Goal: Information Seeking & Learning: Check status

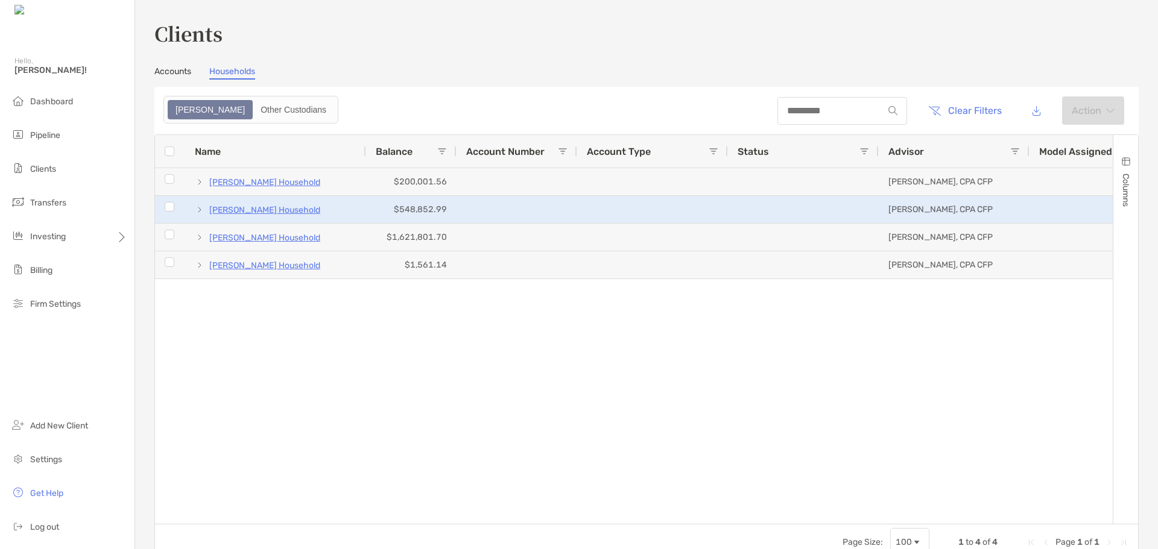
click at [259, 204] on p "[PERSON_NAME] Household" at bounding box center [264, 210] width 111 height 15
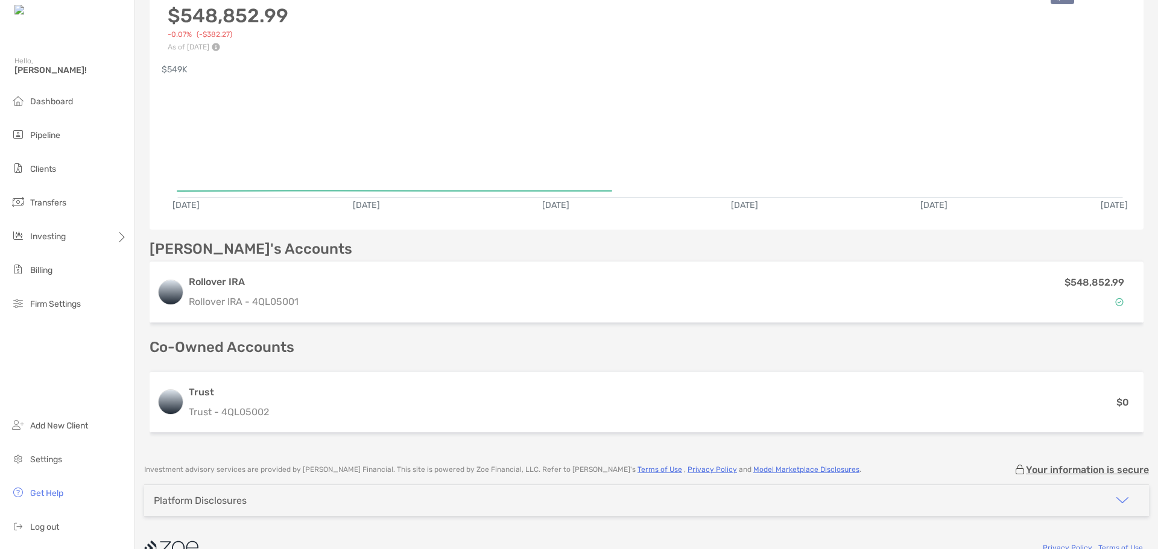
scroll to position [181, 0]
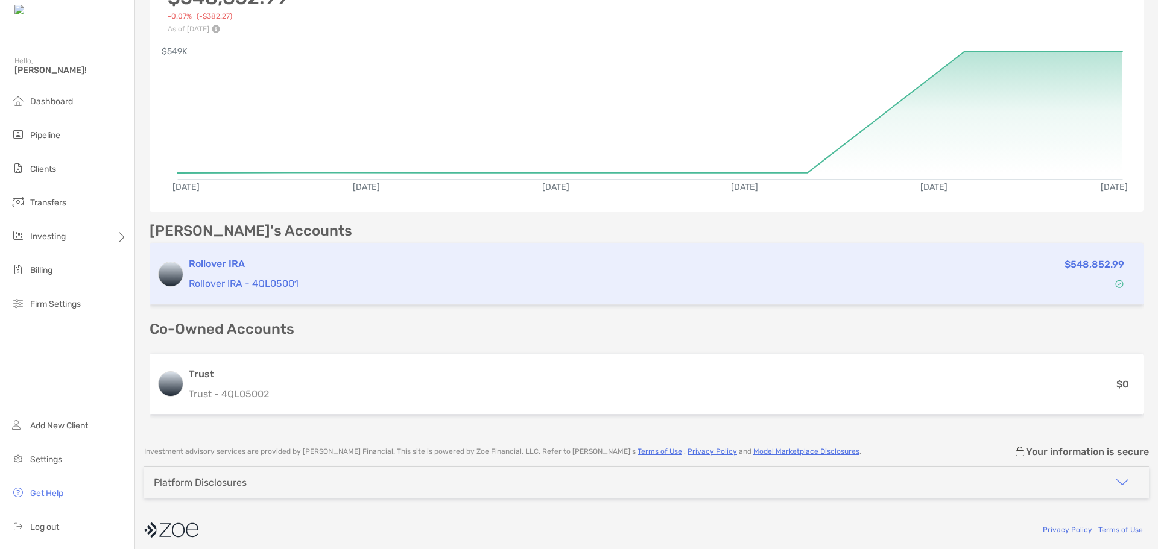
click at [212, 265] on h3 "Rollover IRA" at bounding box center [543, 264] width 708 height 14
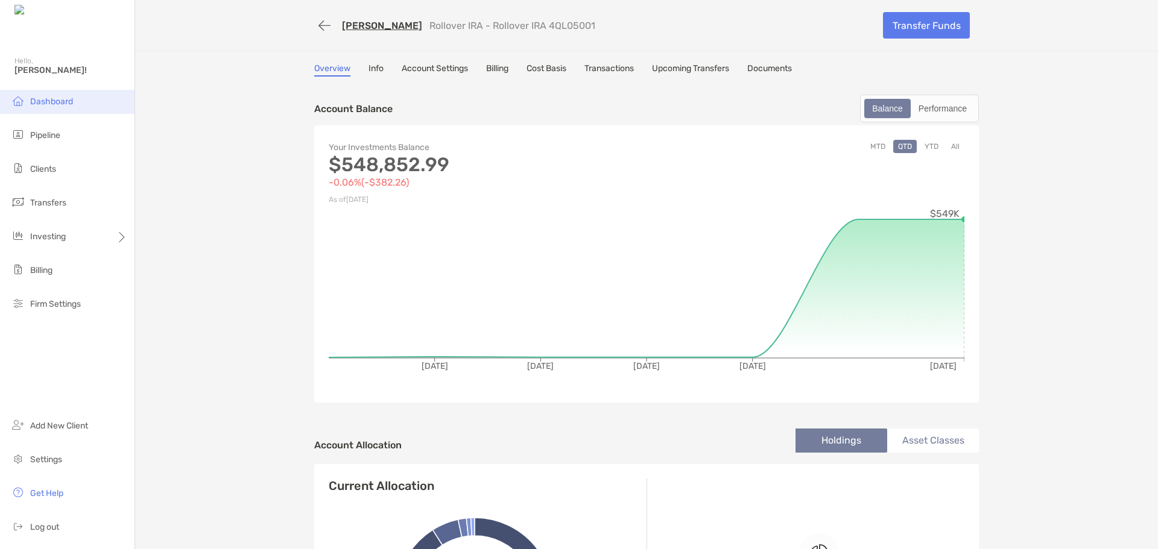
click at [63, 100] on span "Dashboard" at bounding box center [51, 101] width 43 height 10
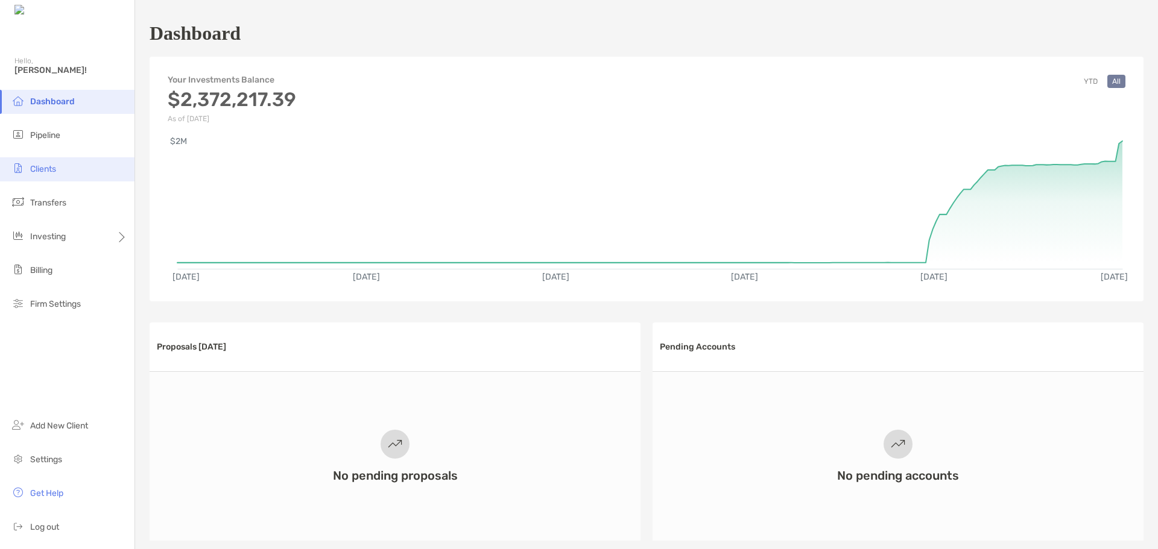
click at [41, 174] on li "Clients" at bounding box center [67, 169] width 134 height 24
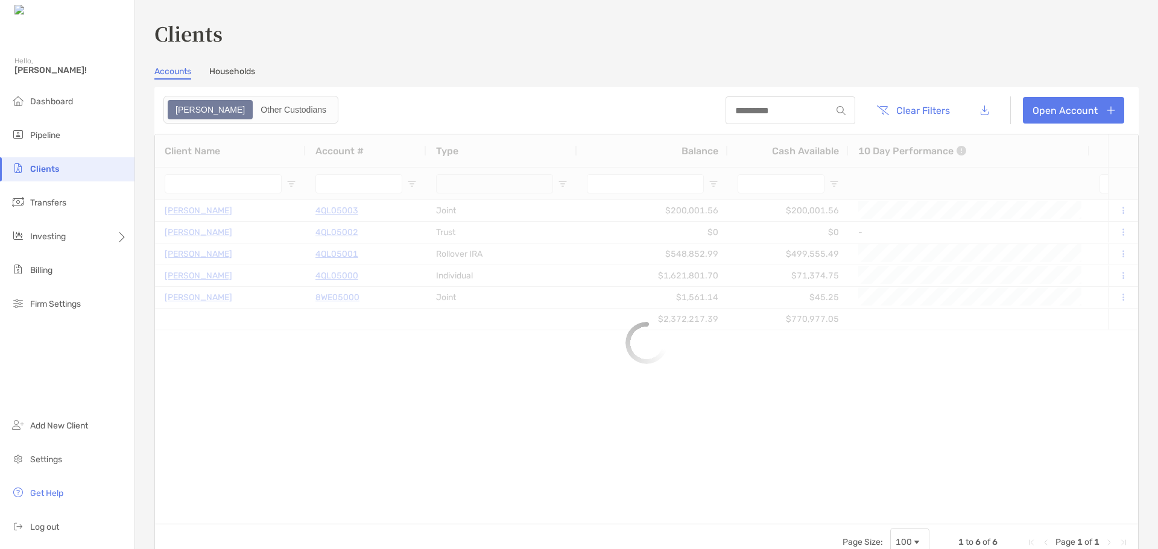
type input "***"
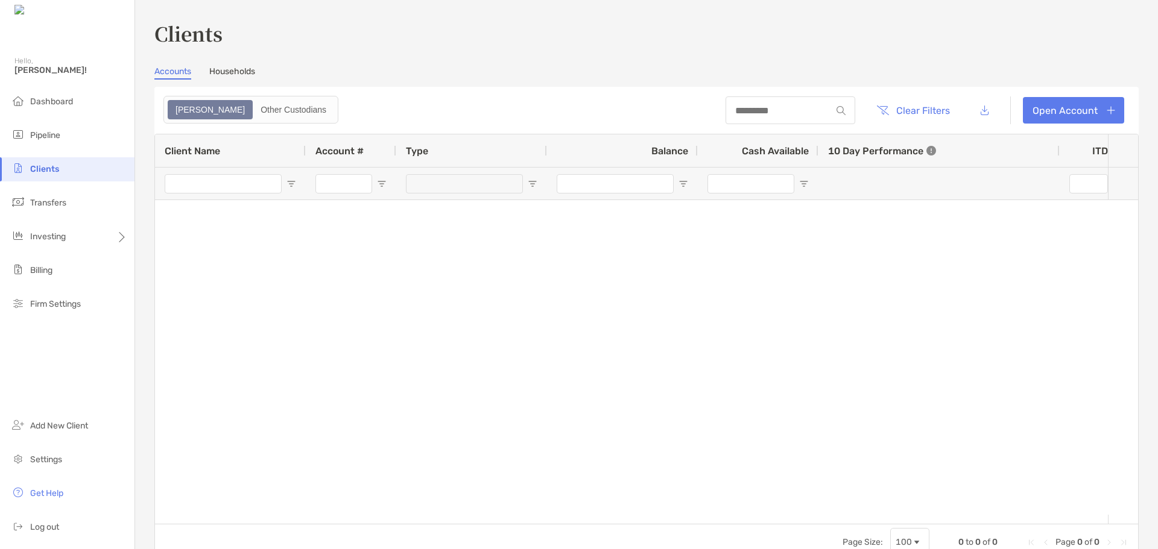
click at [224, 79] on link "Households" at bounding box center [232, 72] width 46 height 13
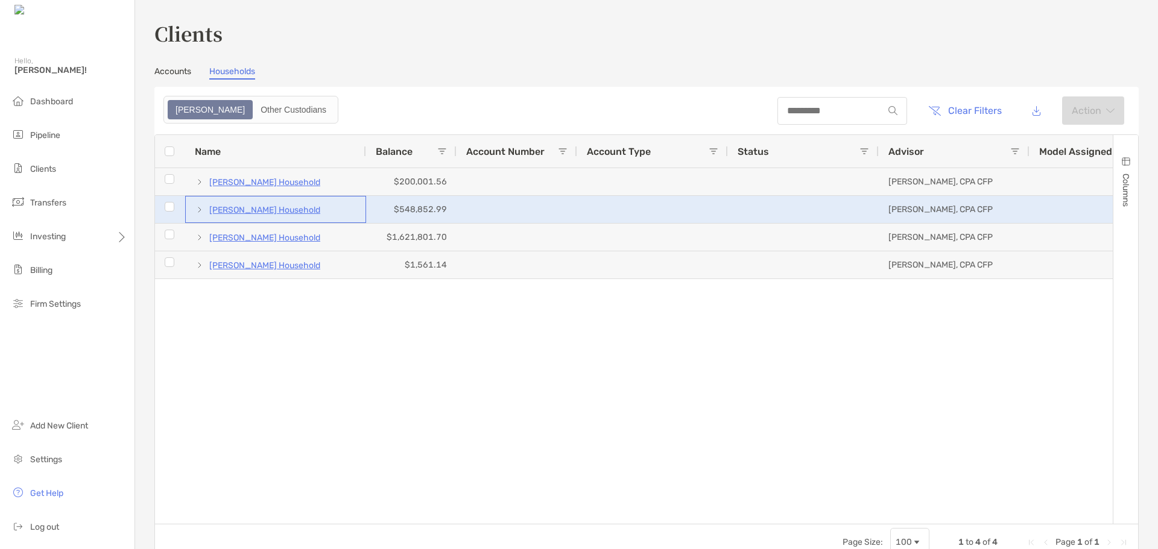
click at [314, 203] on p "[PERSON_NAME] Household" at bounding box center [264, 210] width 111 height 15
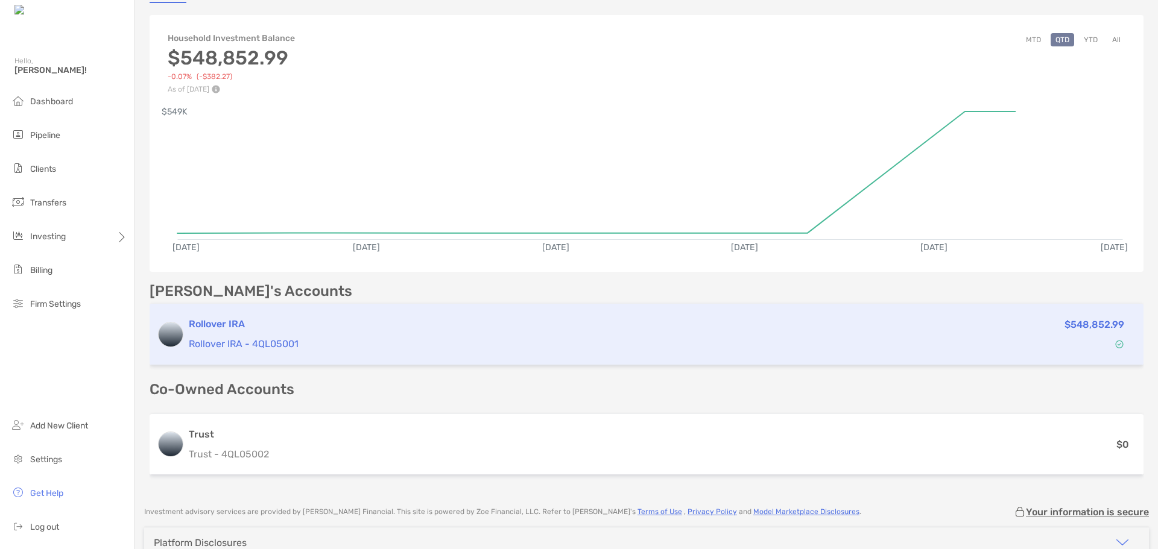
scroll to position [181, 0]
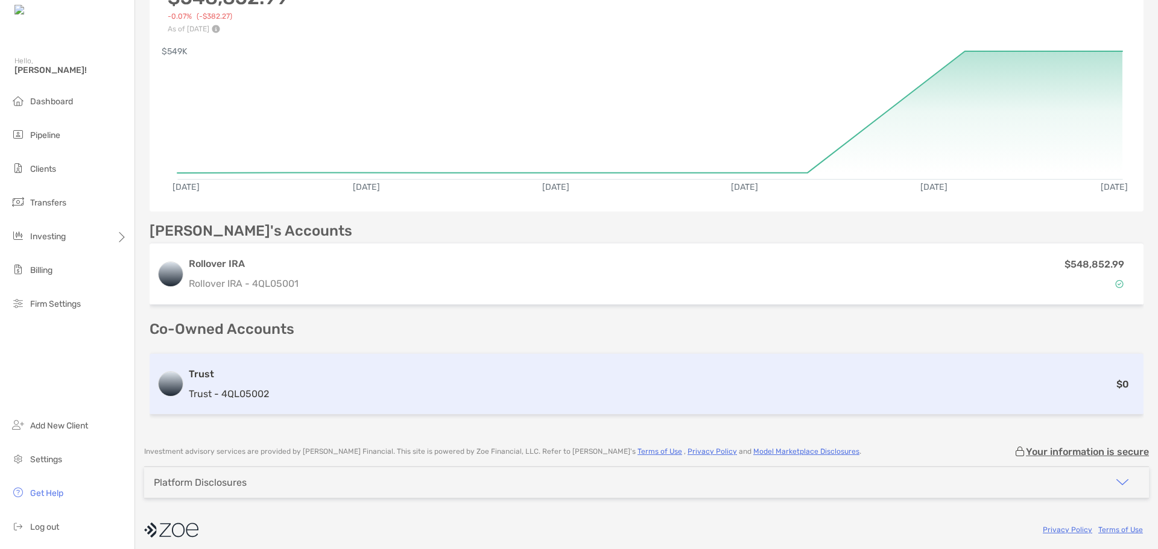
click at [402, 386] on div "$0" at bounding box center [705, 384] width 862 height 15
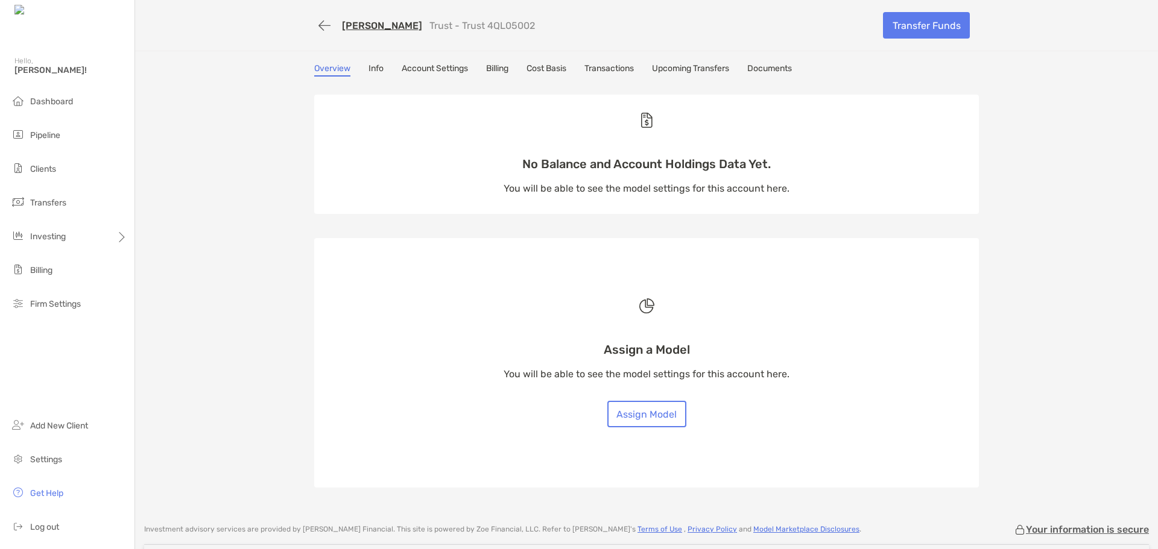
click at [597, 67] on link "Transactions" at bounding box center [608, 69] width 49 height 13
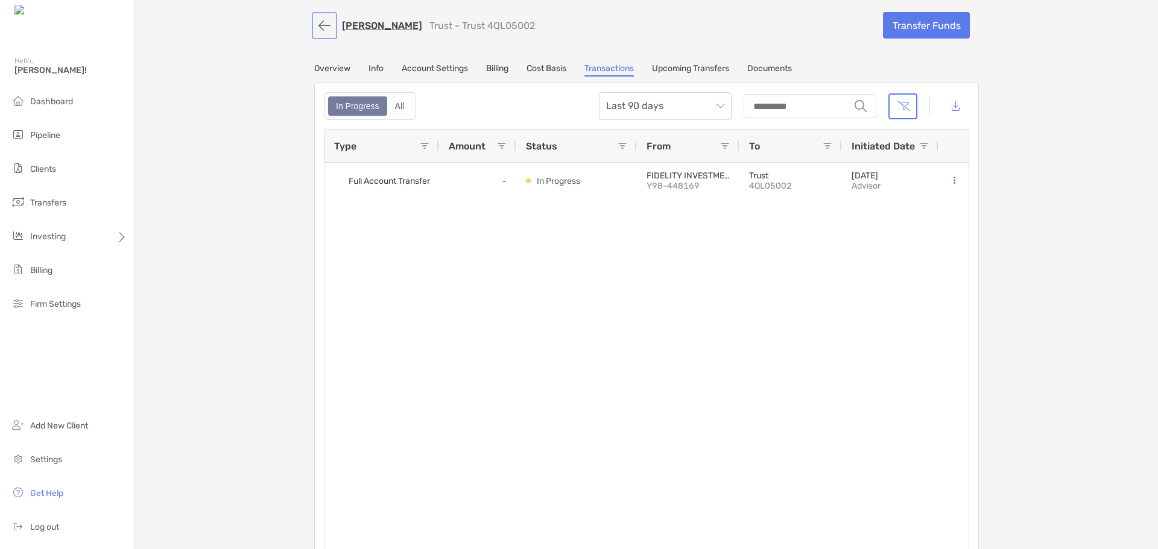
click at [324, 24] on button "button" at bounding box center [324, 25] width 20 height 22
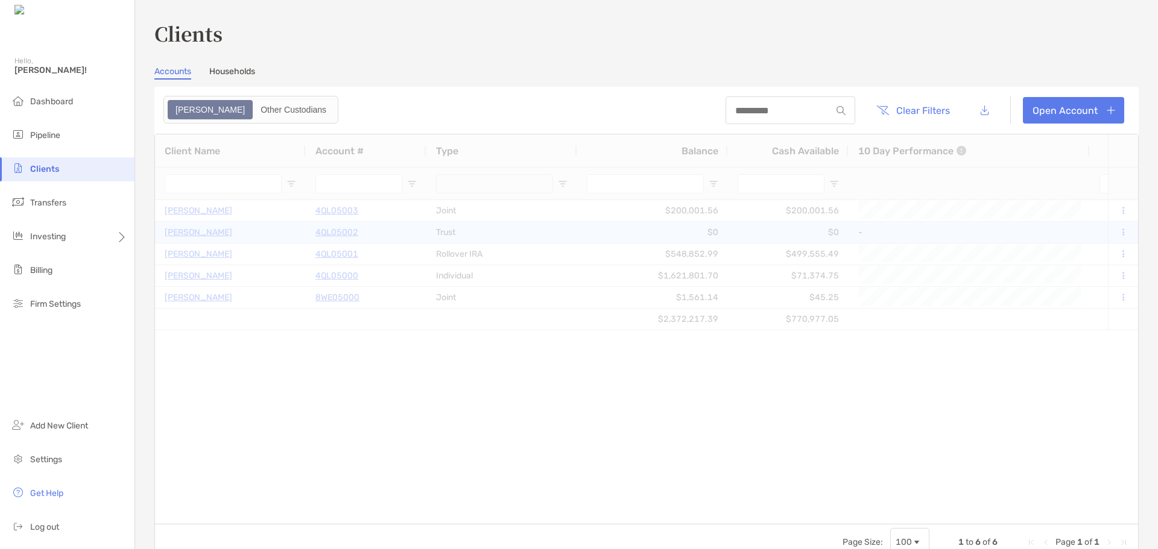
type input "***"
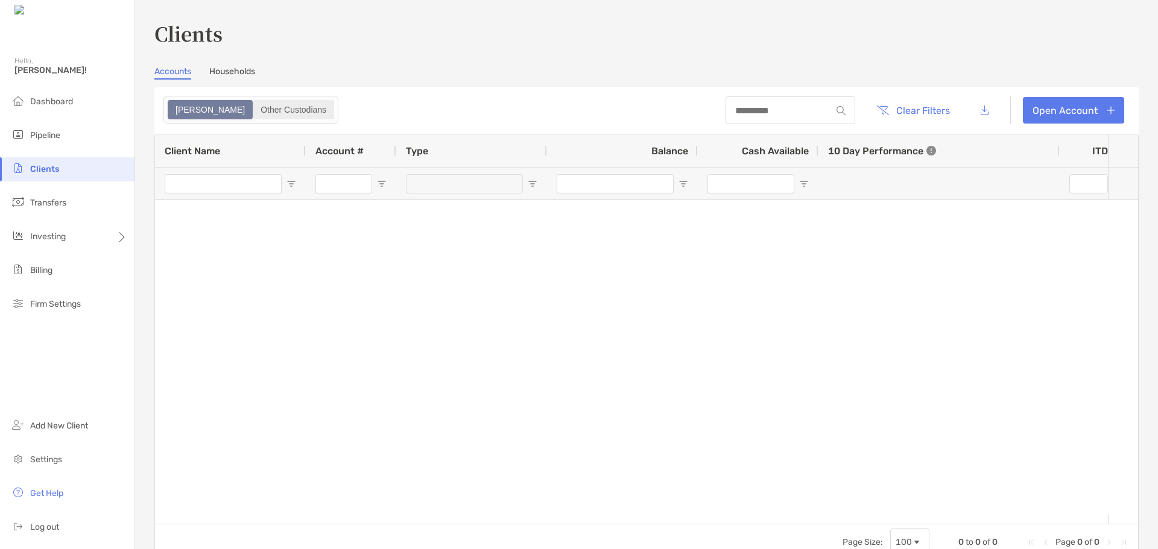
click at [254, 113] on div "Other Custodians" at bounding box center [293, 109] width 79 height 17
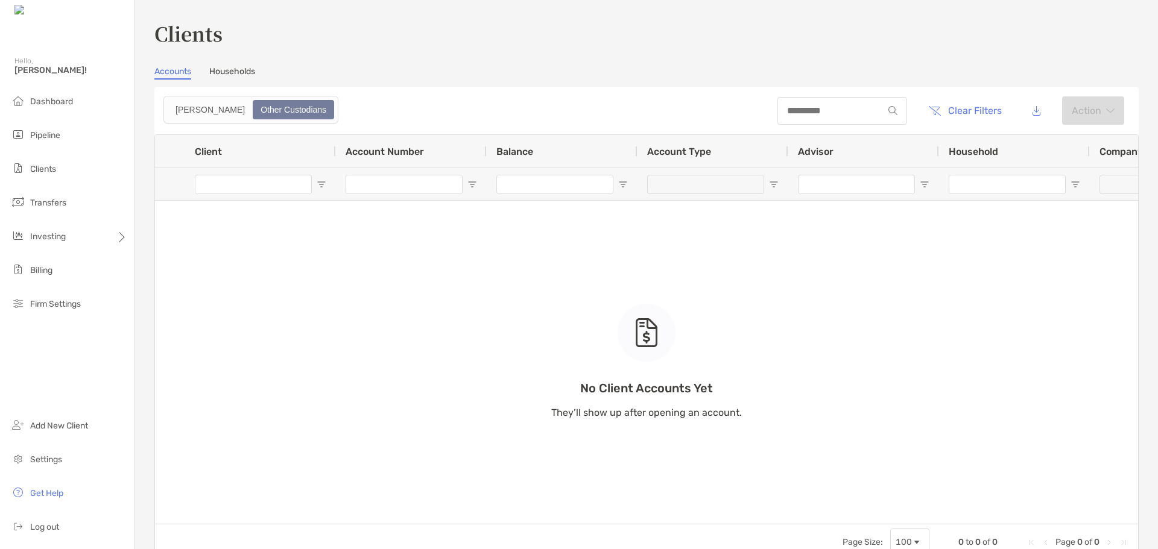
click at [239, 66] on link "Households" at bounding box center [232, 72] width 46 height 13
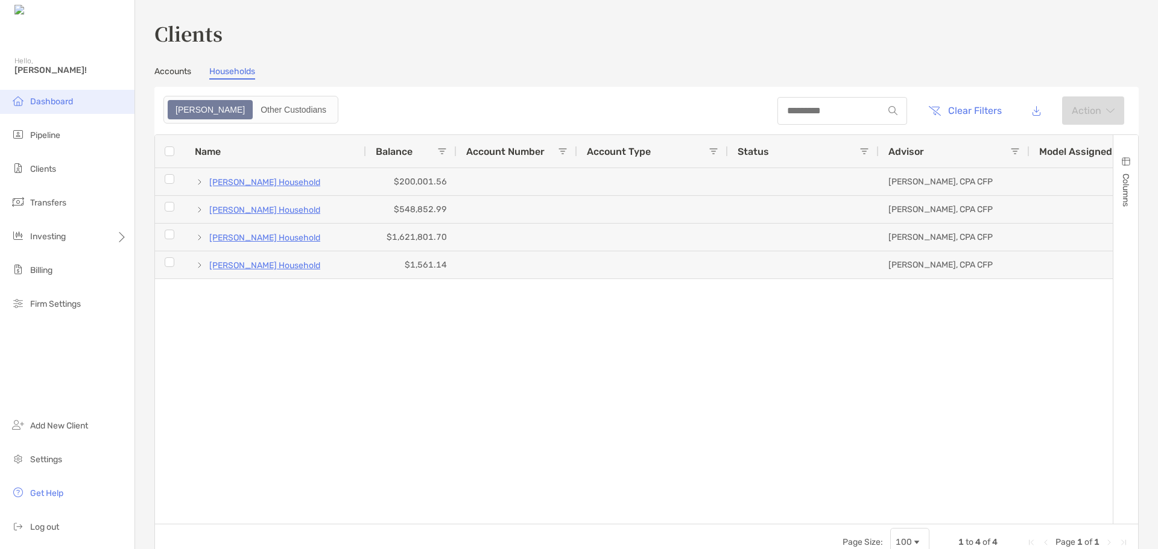
click at [63, 103] on span "Dashboard" at bounding box center [51, 101] width 43 height 10
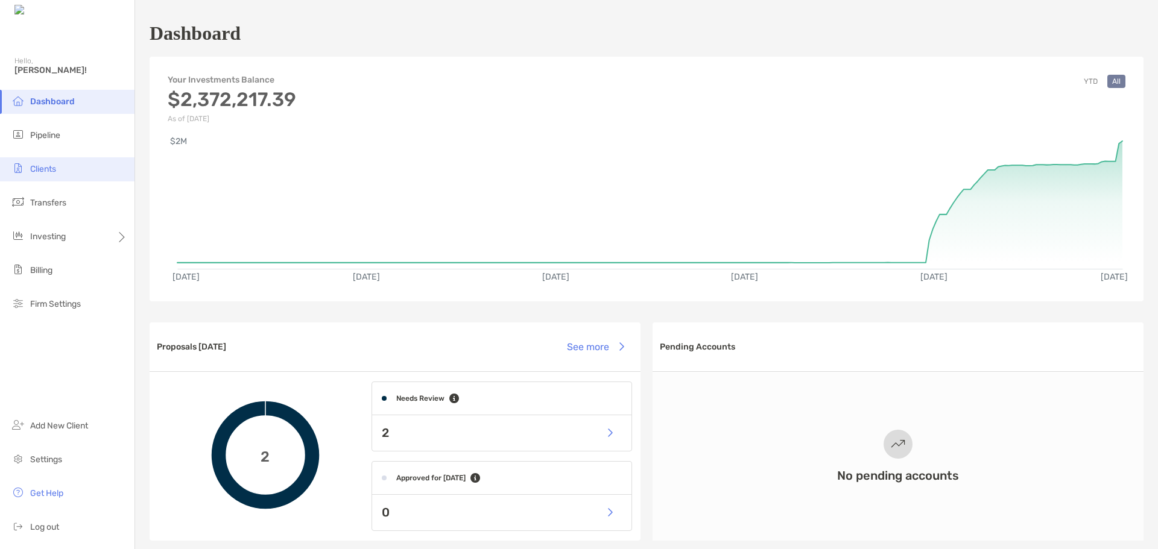
click at [60, 176] on li "Clients" at bounding box center [67, 169] width 134 height 24
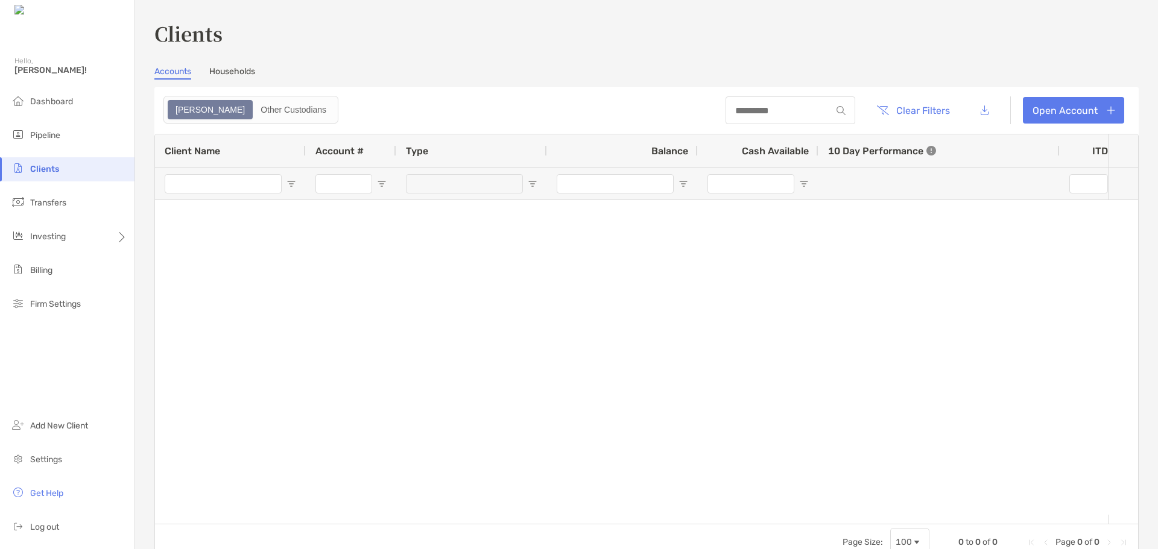
drag, startPoint x: 227, startPoint y: 72, endPoint x: 242, endPoint y: 82, distance: 18.7
click at [227, 72] on link "Households" at bounding box center [232, 72] width 46 height 13
